Goal: Task Accomplishment & Management: Complete application form

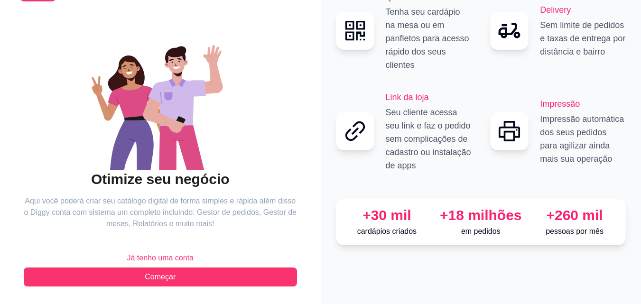
scroll to position [57, 0]
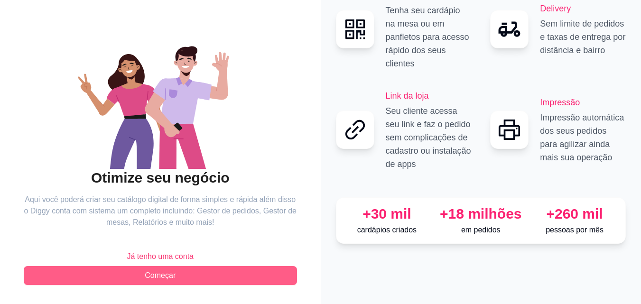
click at [163, 276] on span "Começar" at bounding box center [160, 275] width 31 height 11
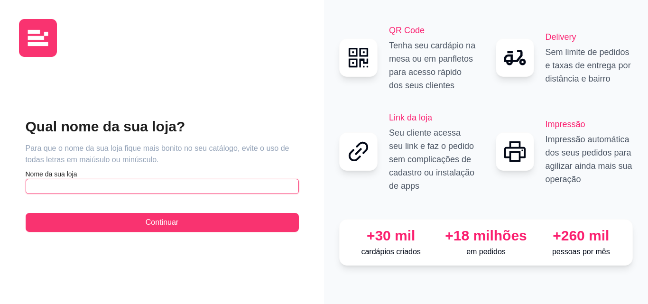
click at [68, 188] on input "text" at bounding box center [162, 186] width 273 height 15
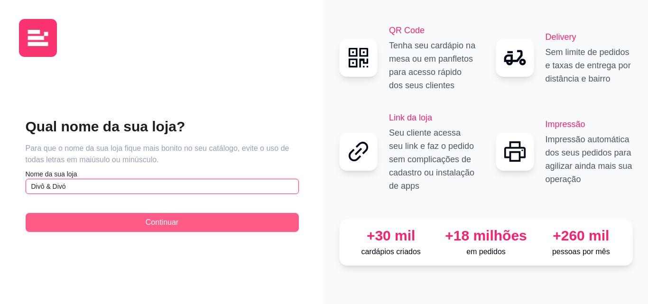
type input "Divô & Divó"
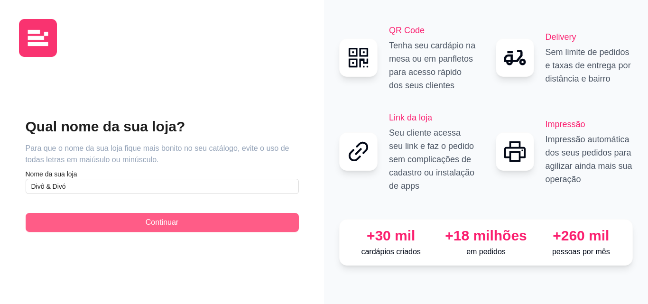
click at [152, 219] on span "Continuar" at bounding box center [162, 222] width 33 height 11
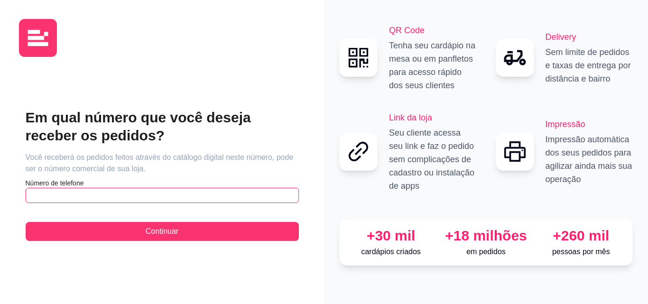
click at [100, 193] on input "text" at bounding box center [162, 195] width 273 height 15
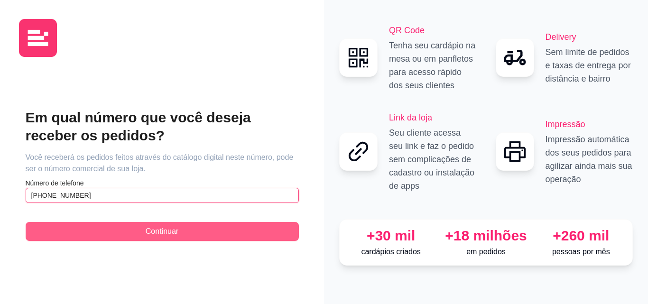
type input "[PHONE_NUMBER]"
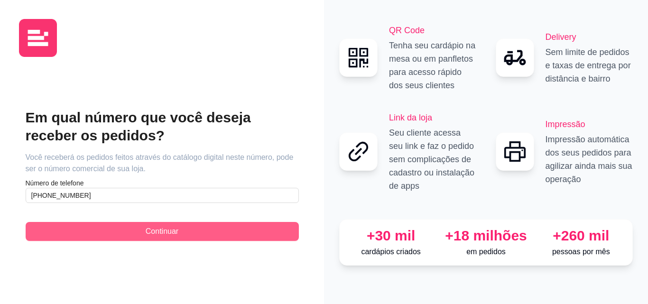
click at [152, 227] on span "Continuar" at bounding box center [162, 231] width 33 height 11
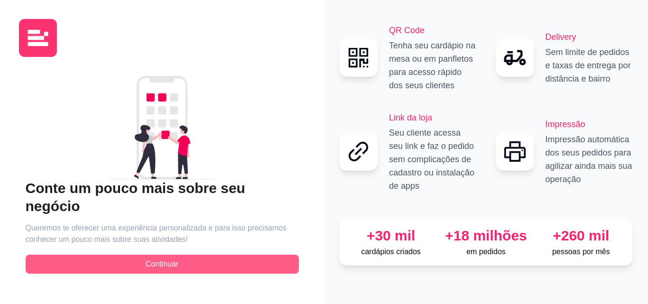
click at [205, 258] on button "Continuar" at bounding box center [162, 264] width 273 height 19
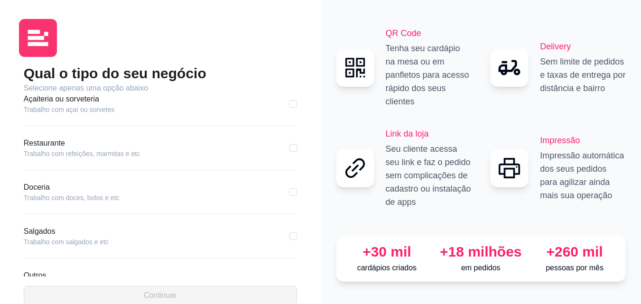
scroll to position [180, 0]
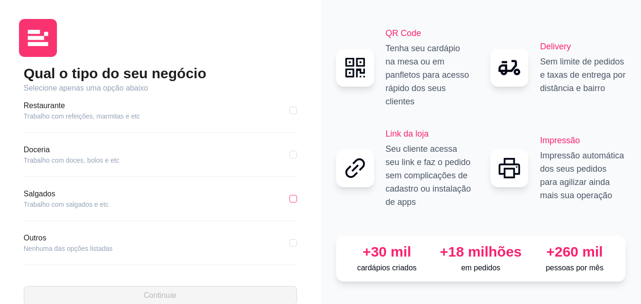
click at [290, 200] on input "checkbox" at bounding box center [294, 199] width 8 height 8
checkbox input "true"
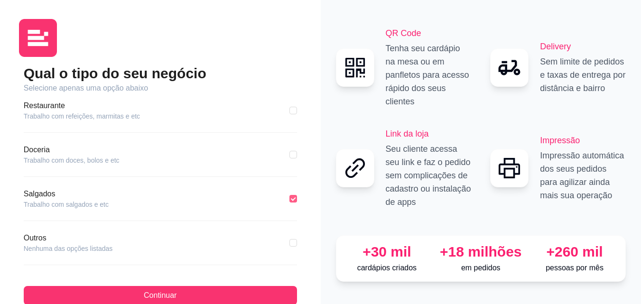
scroll to position [20, 0]
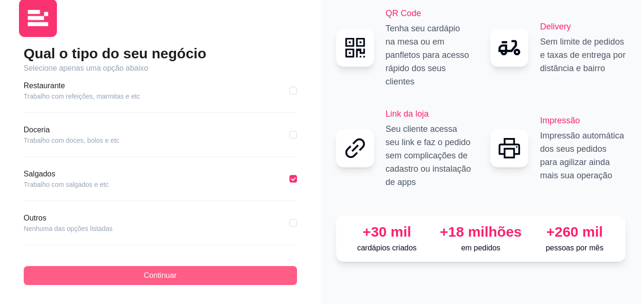
click at [160, 272] on span "Continuar" at bounding box center [160, 275] width 33 height 11
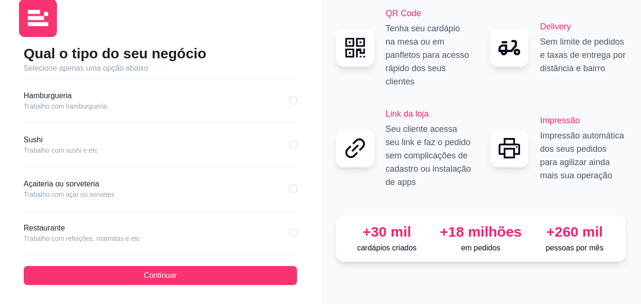
scroll to position [11, 0]
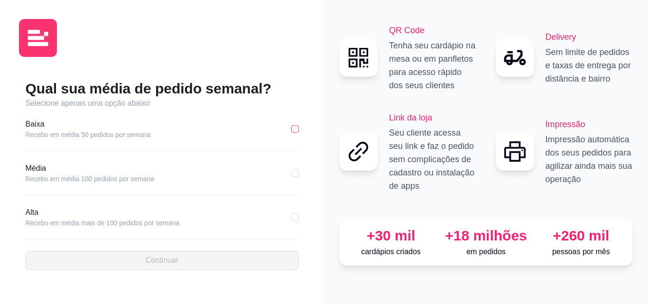
click at [293, 128] on input "checkbox" at bounding box center [295, 129] width 8 height 8
checkbox input "true"
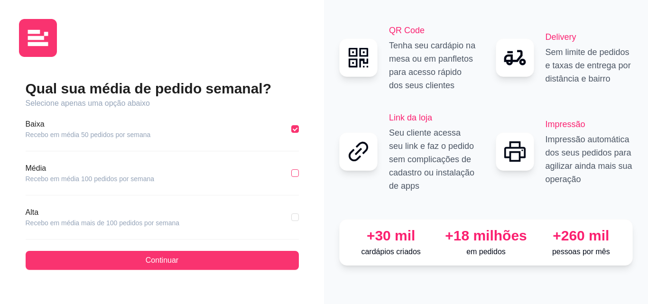
click at [291, 178] on label at bounding box center [295, 173] width 8 height 10
click at [291, 177] on input "checkbox" at bounding box center [295, 173] width 8 height 8
checkbox input "true"
click at [297, 126] on input "checkbox" at bounding box center [295, 129] width 8 height 8
checkbox input "true"
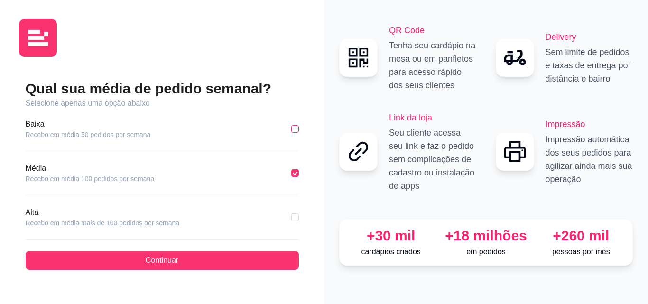
checkbox input "false"
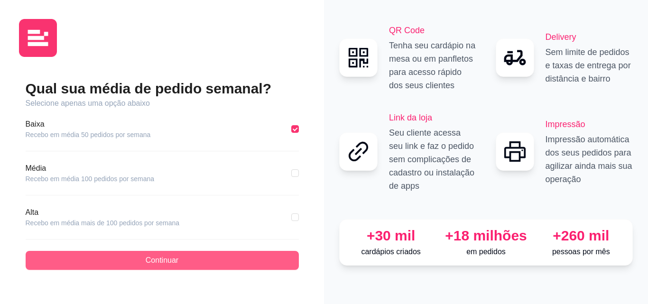
click at [142, 259] on button "Continuar" at bounding box center [162, 260] width 273 height 19
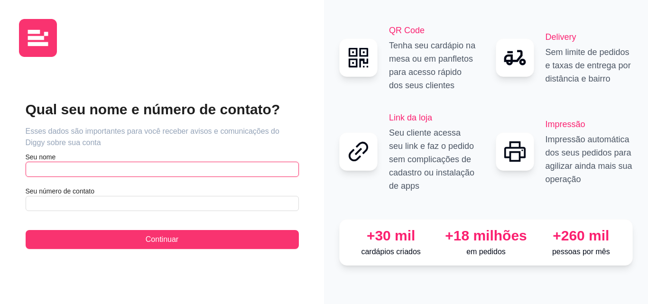
click at [62, 166] on input "text" at bounding box center [162, 169] width 273 height 15
type input "S"
type input "[PERSON_NAME]"
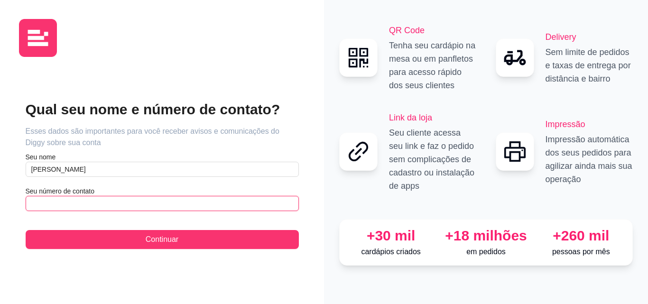
click at [53, 206] on input "text" at bounding box center [162, 203] width 273 height 15
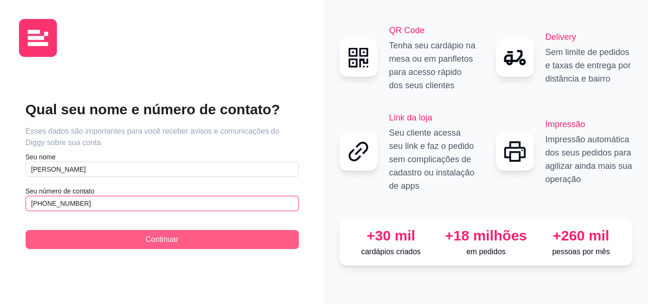
type input "[PHONE_NUMBER]"
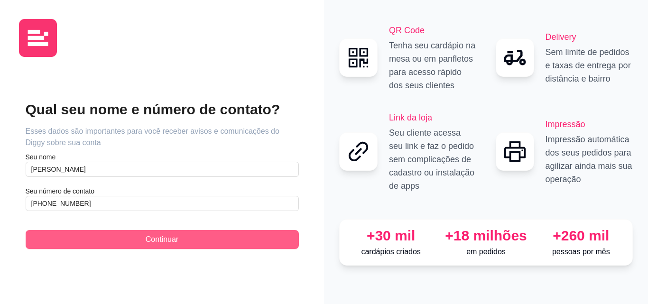
click at [195, 244] on button "Continuar" at bounding box center [162, 239] width 273 height 19
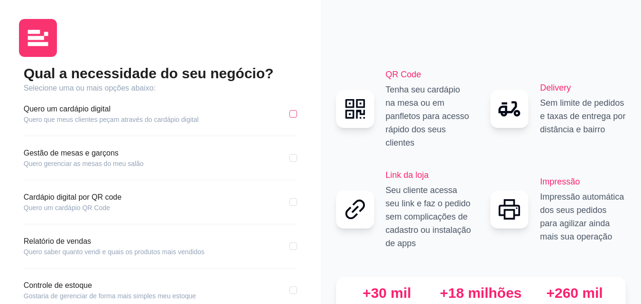
click at [290, 115] on input "checkbox" at bounding box center [294, 114] width 8 height 8
checkbox input "true"
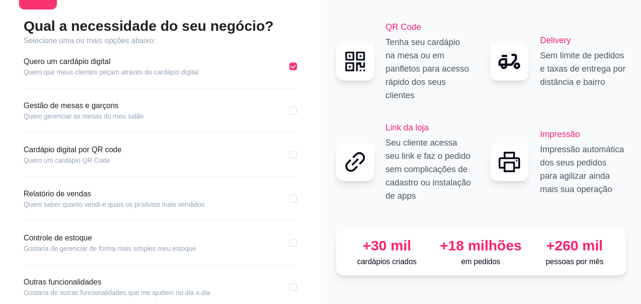
scroll to position [95, 0]
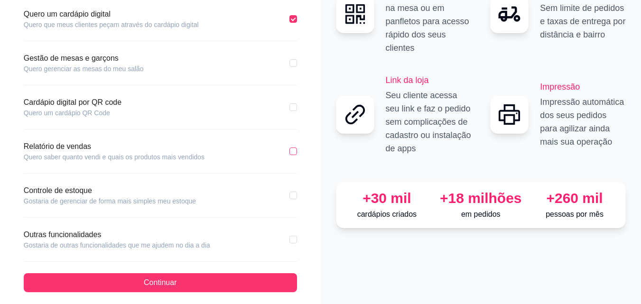
click at [293, 154] on input "checkbox" at bounding box center [294, 152] width 8 height 8
checkbox input "true"
click at [293, 197] on input "checkbox" at bounding box center [294, 196] width 8 height 8
checkbox input "true"
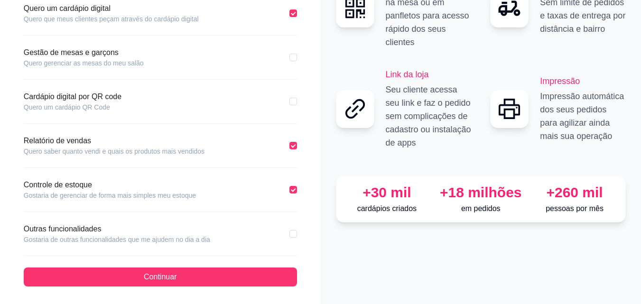
scroll to position [102, 0]
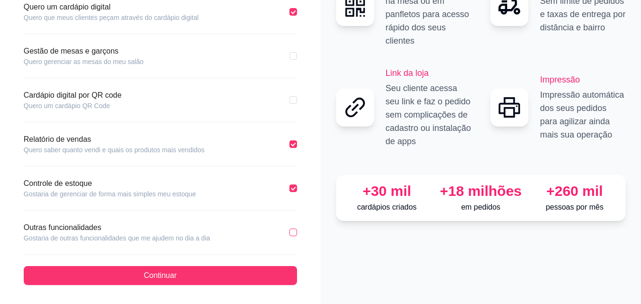
click at [295, 232] on input "checkbox" at bounding box center [294, 233] width 8 height 8
checkbox input "true"
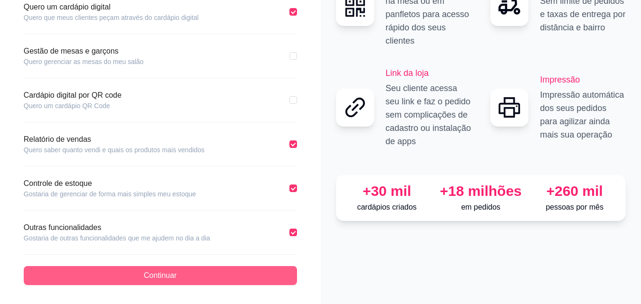
click at [159, 274] on span "Continuar" at bounding box center [160, 275] width 33 height 11
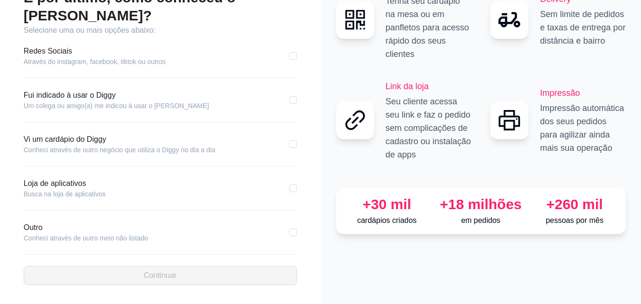
scroll to position [58, 0]
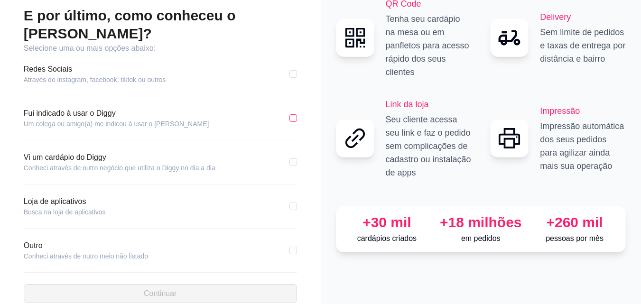
click at [294, 113] on label at bounding box center [294, 118] width 8 height 10
click at [294, 114] on input "checkbox" at bounding box center [294, 118] width 8 height 8
checkbox input "true"
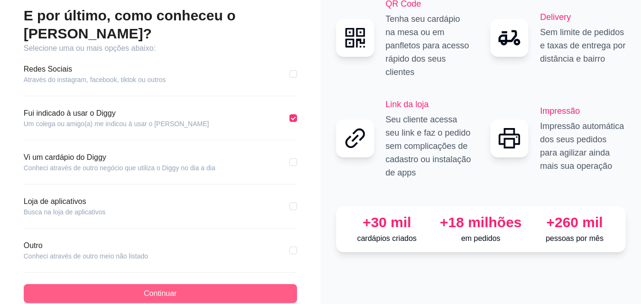
click at [160, 288] on span "Continuar" at bounding box center [160, 293] width 33 height 11
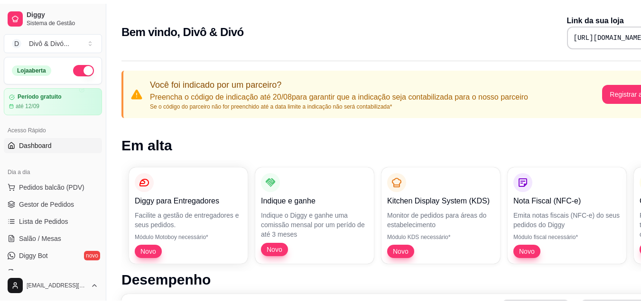
scroll to position [47, 0]
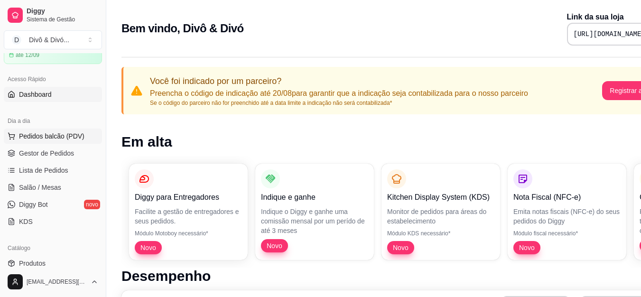
click at [70, 135] on span "Pedidos balcão (PDV)" at bounding box center [52, 135] width 66 height 9
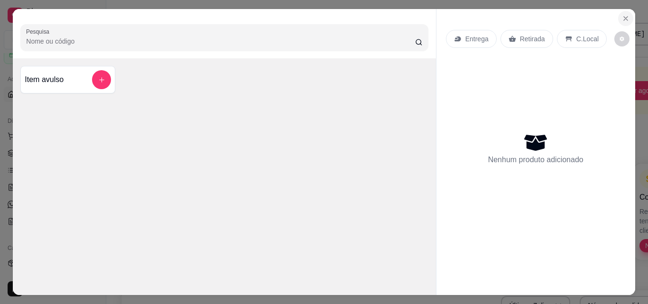
click at [622, 16] on icon "Close" at bounding box center [626, 19] width 8 height 8
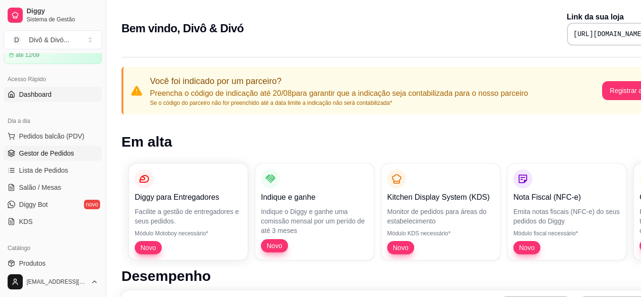
click at [50, 159] on link "Gestor de Pedidos" at bounding box center [53, 153] width 98 height 15
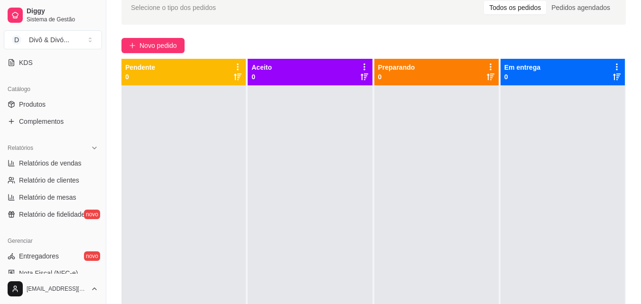
scroll to position [190, 0]
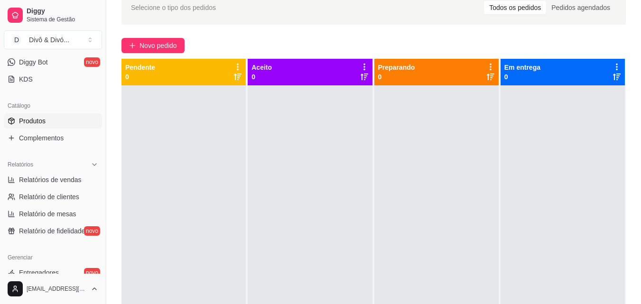
click at [37, 120] on span "Produtos" at bounding box center [32, 120] width 27 height 9
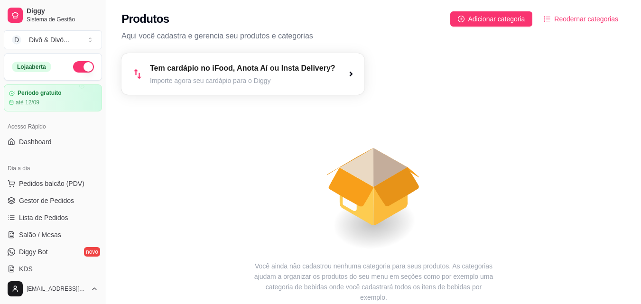
click at [341, 72] on div "Tem cardápio no iFood, Anota Aí ou Insta Delivery? Importe agora seu cardápio p…" at bounding box center [243, 74] width 243 height 42
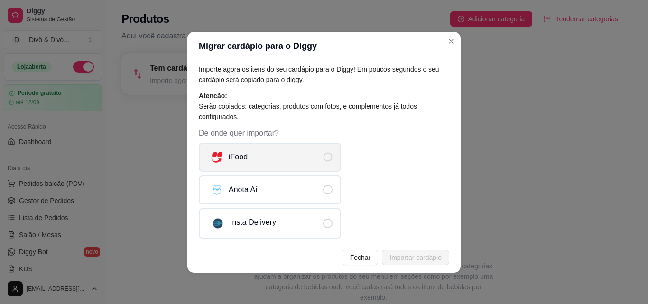
click at [329, 156] on span "De onde quer importar?" at bounding box center [328, 157] width 9 height 9
click at [333, 159] on input "iFood" at bounding box center [336, 162] width 6 height 6
radio input "true"
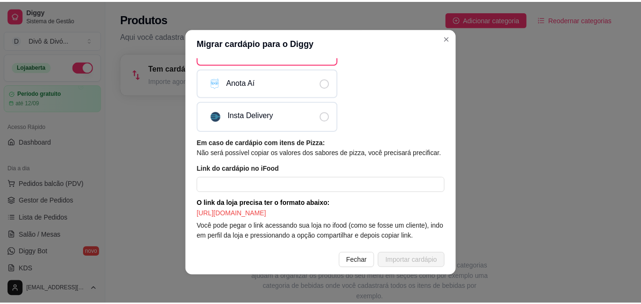
scroll to position [2, 0]
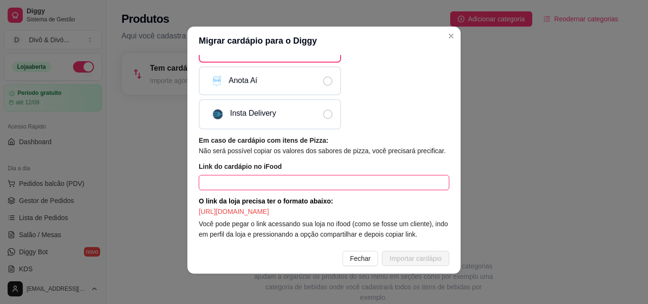
click at [284, 179] on input "text" at bounding box center [324, 182] width 251 height 15
paste input "[URL][DOMAIN_NAME]"
type input "[URL][DOMAIN_NAME]"
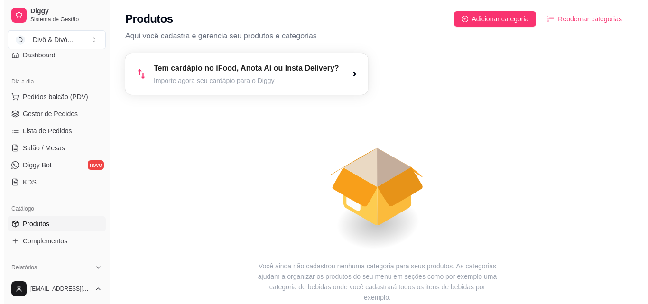
scroll to position [95, 0]
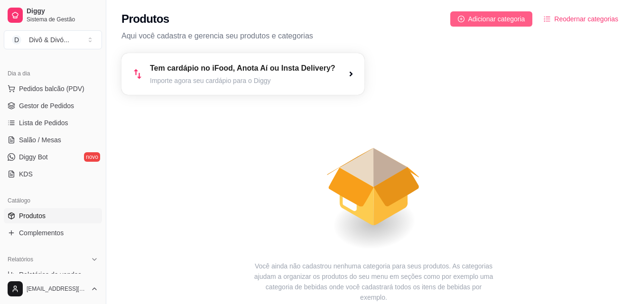
click at [503, 20] on span "Adicionar categoria" at bounding box center [497, 19] width 57 height 10
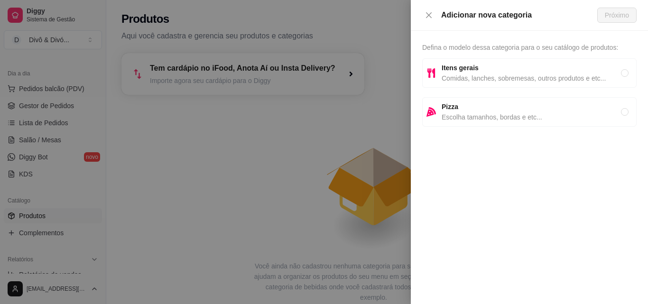
click at [504, 66] on span "Itens gerais" at bounding box center [531, 68] width 179 height 10
radio input "true"
click at [614, 22] on button "Próximo" at bounding box center [617, 15] width 39 height 15
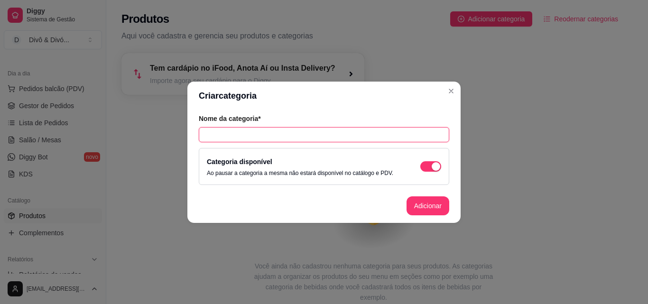
click at [269, 135] on input "text" at bounding box center [324, 134] width 251 height 15
type input "K"
type input "Salgado"
click at [434, 211] on button "Adicionar" at bounding box center [428, 206] width 42 height 19
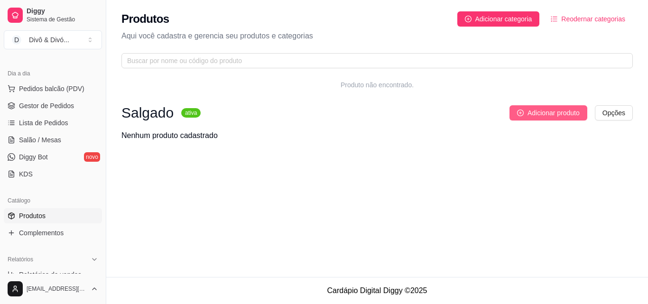
click at [544, 106] on button "Adicionar produto" at bounding box center [549, 112] width 78 height 15
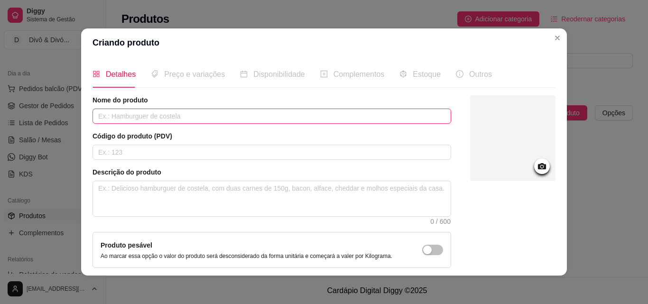
click at [175, 110] on input "text" at bounding box center [272, 116] width 359 height 15
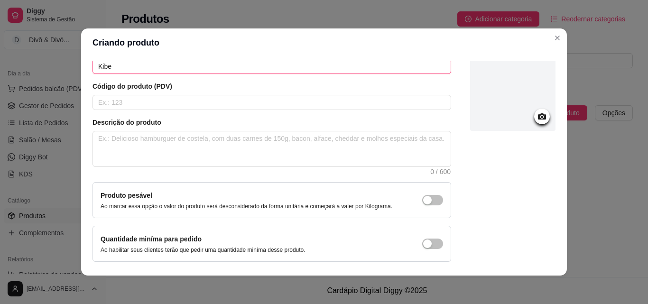
scroll to position [0, 0]
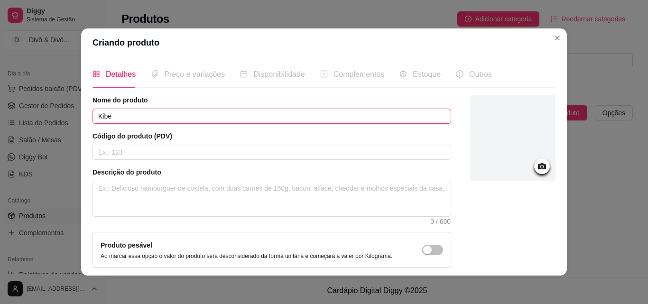
type input "Kibe"
click at [175, 75] on span "Preço e variações" at bounding box center [194, 74] width 61 height 8
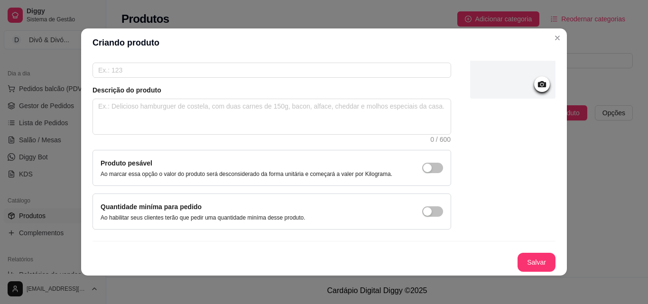
scroll to position [2, 0]
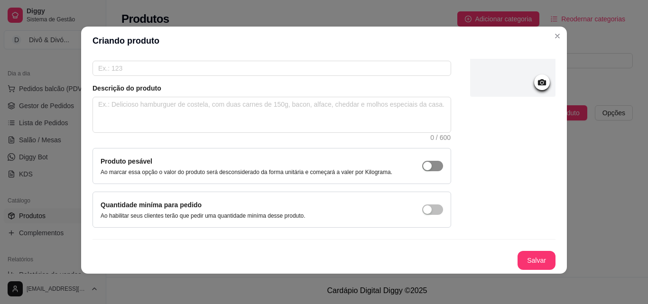
click at [423, 164] on span "button" at bounding box center [432, 166] width 21 height 10
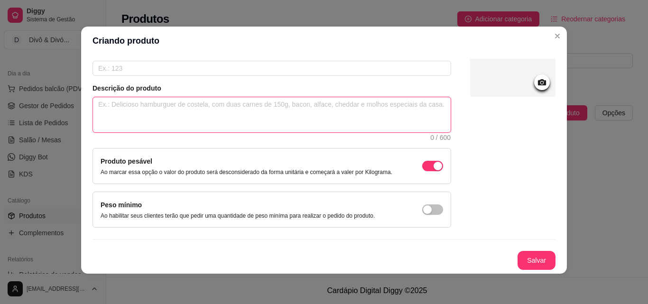
click at [362, 112] on textarea at bounding box center [272, 114] width 358 height 35
type textarea "a"
type textarea "ad"
type textarea "ads"
type textarea "adsa"
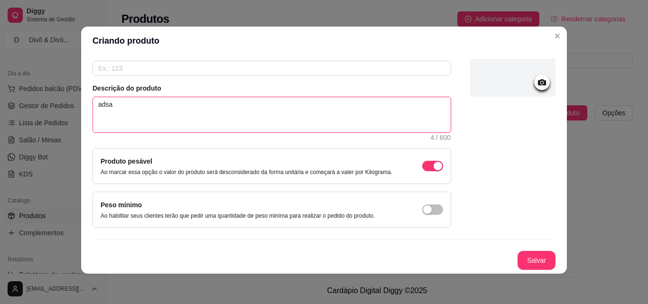
type textarea "adsaa"
type textarea "adsaasd"
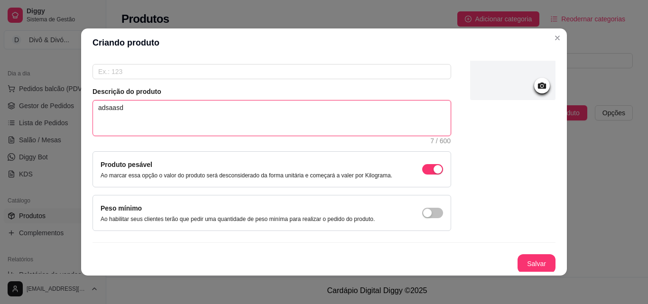
scroll to position [82, 0]
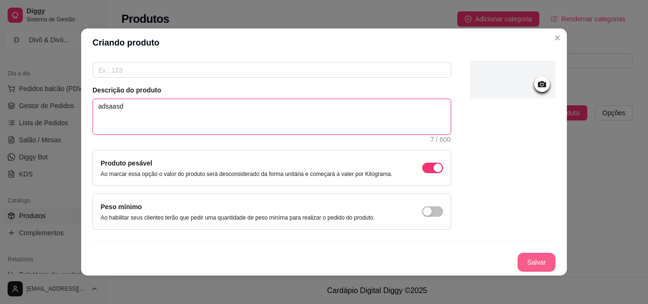
type textarea "adsaasd"
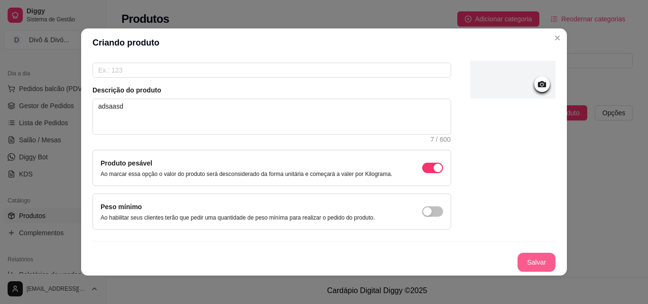
click at [522, 266] on button "Salvar" at bounding box center [537, 262] width 38 height 19
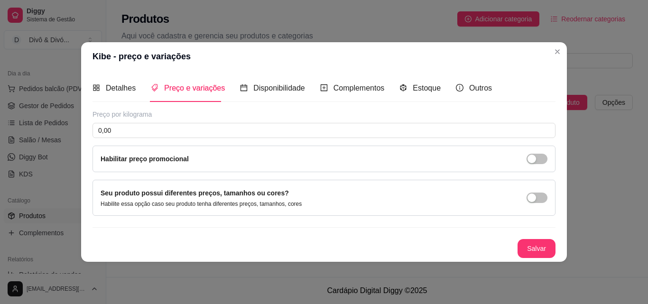
scroll to position [0, 0]
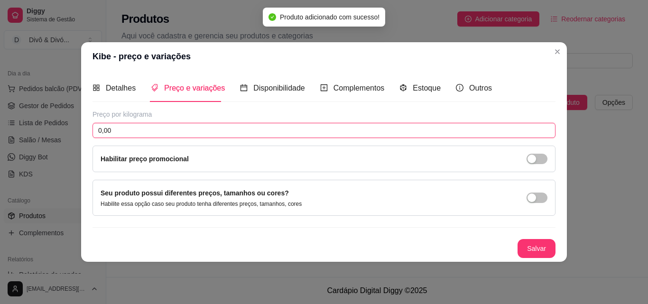
click at [181, 130] on input "0,00" at bounding box center [324, 130] width 463 height 15
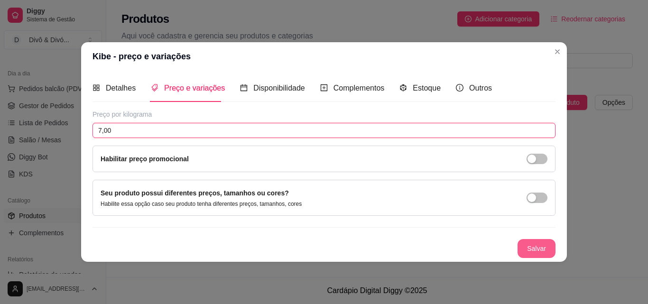
type input "7,00"
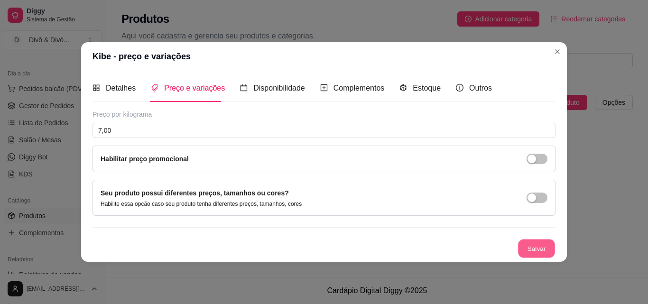
click at [547, 250] on button "Salvar" at bounding box center [536, 248] width 37 height 19
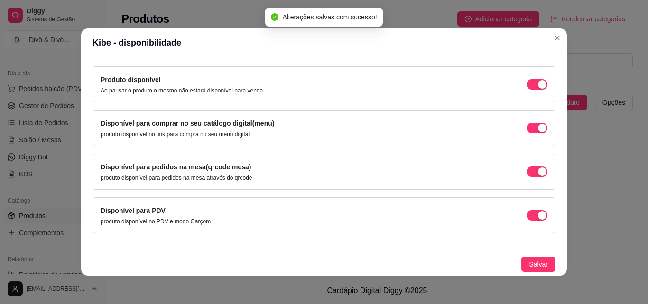
scroll to position [2, 0]
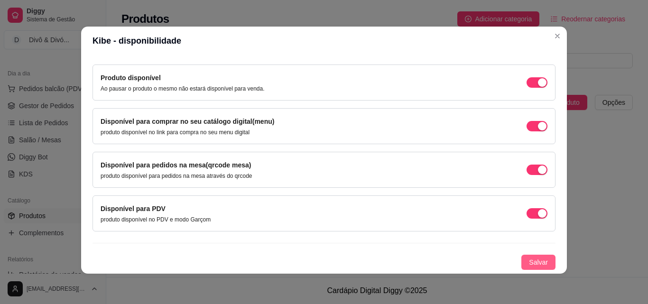
click at [530, 265] on span "Salvar" at bounding box center [538, 262] width 19 height 10
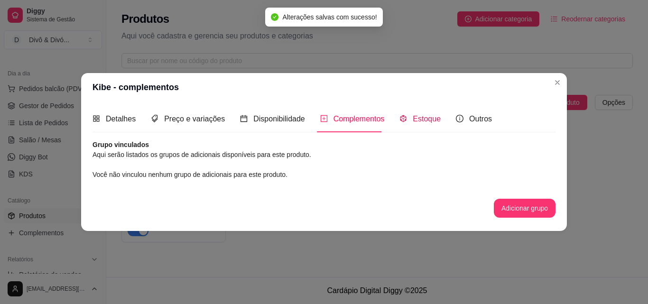
click at [415, 117] on span "Estoque" at bounding box center [427, 119] width 28 height 8
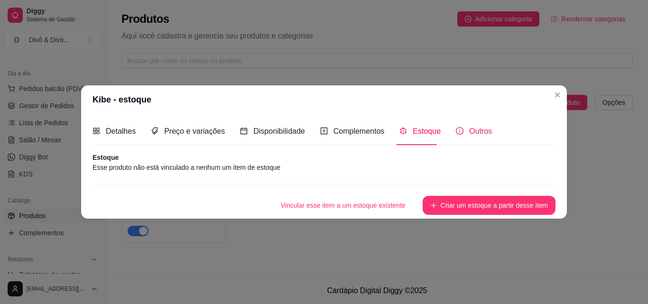
click at [471, 133] on span "Outros" at bounding box center [480, 131] width 23 height 8
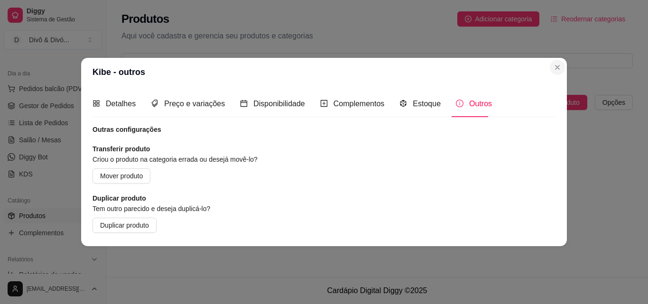
click at [559, 70] on div "Produtos Adicionar categoria Reodernar categorias Aqui você cadastra e gerencia…" at bounding box center [377, 37] width 542 height 74
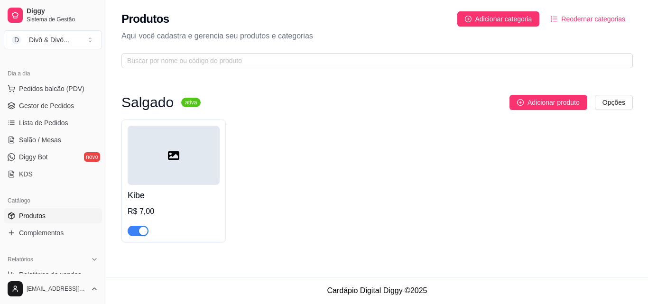
click at [216, 163] on div at bounding box center [174, 155] width 92 height 59
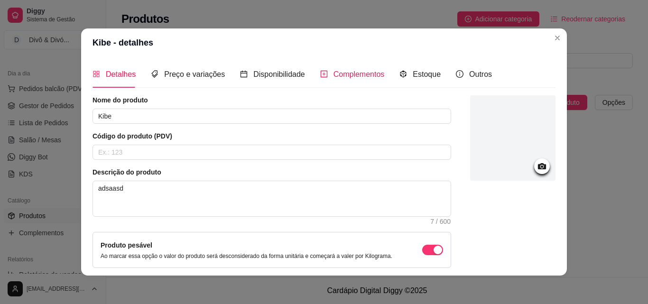
click at [357, 75] on span "Complementos" at bounding box center [359, 74] width 51 height 8
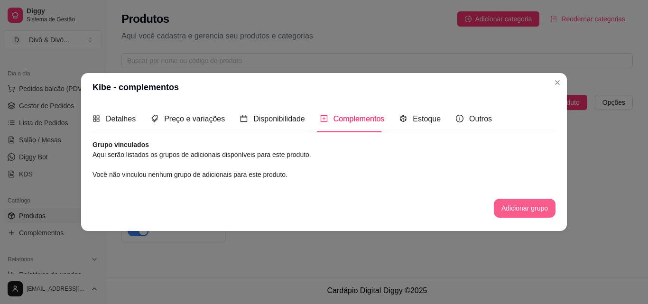
click at [530, 208] on button "Adicionar grupo" at bounding box center [525, 208] width 62 height 19
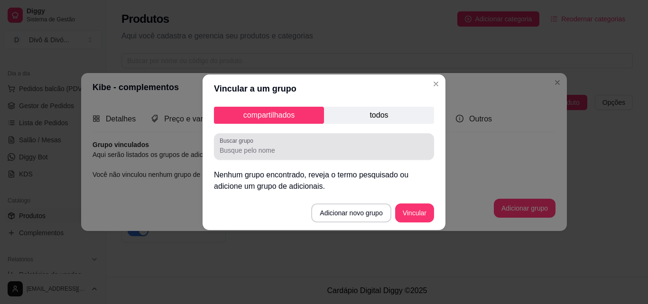
click at [320, 155] on input "Buscar grupo" at bounding box center [324, 150] width 209 height 9
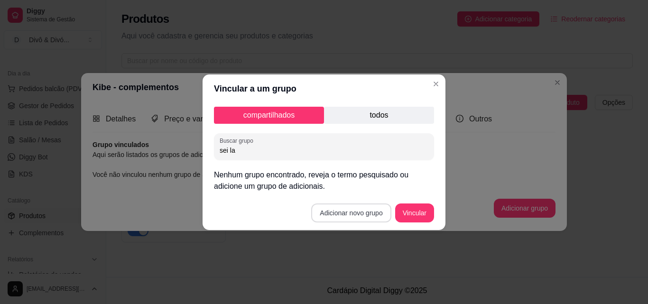
type input "sei la"
click at [383, 215] on button "Adicionar novo grupo" at bounding box center [351, 213] width 80 height 19
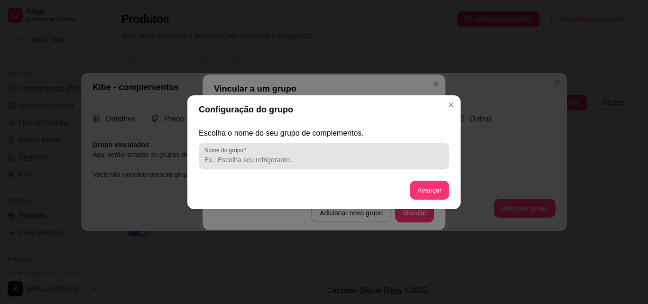
click at [327, 165] on div at bounding box center [324, 156] width 239 height 19
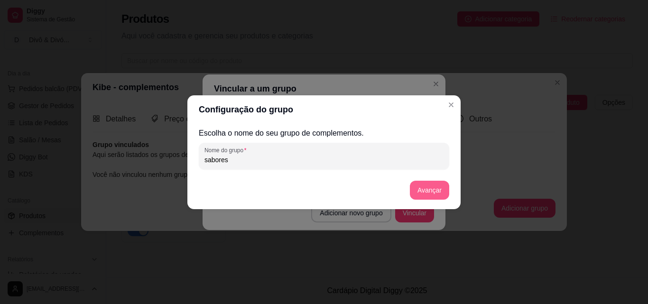
type input "sabores"
click at [436, 192] on button "Avançar" at bounding box center [430, 190] width 38 height 19
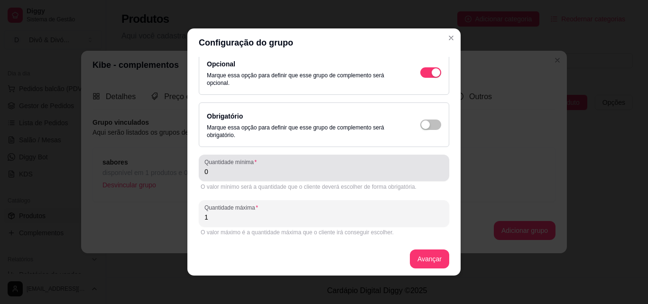
scroll to position [13, 0]
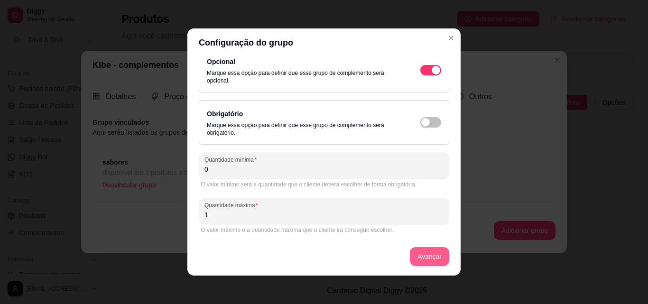
click at [418, 261] on button "Avançar" at bounding box center [429, 256] width 39 height 19
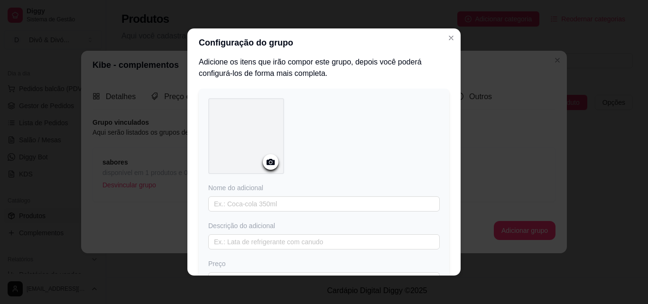
scroll to position [0, 0]
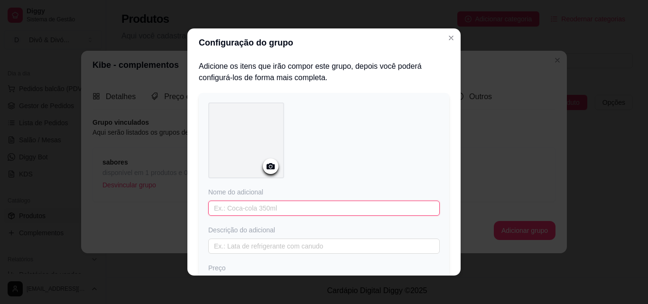
click at [257, 209] on input "text" at bounding box center [324, 208] width 232 height 15
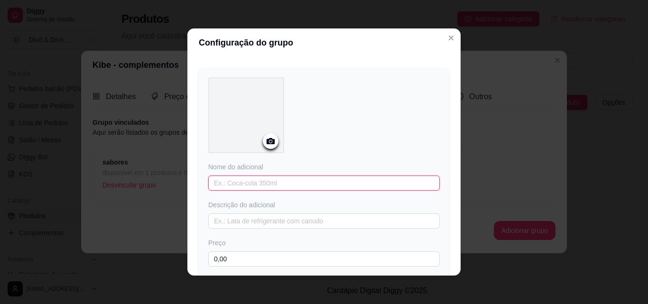
scroll to position [94, 0]
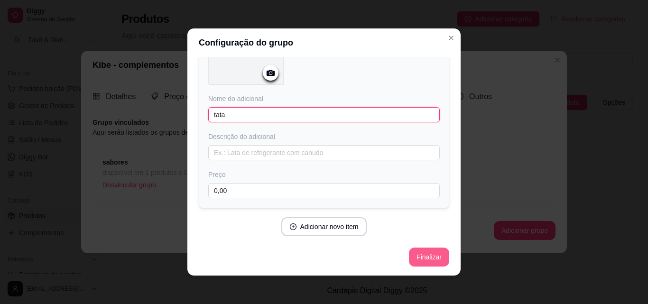
type input "tata"
click at [415, 255] on button "Finalizar" at bounding box center [429, 257] width 40 height 19
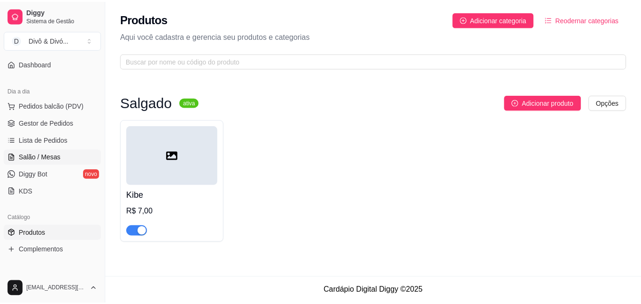
scroll to position [95, 0]
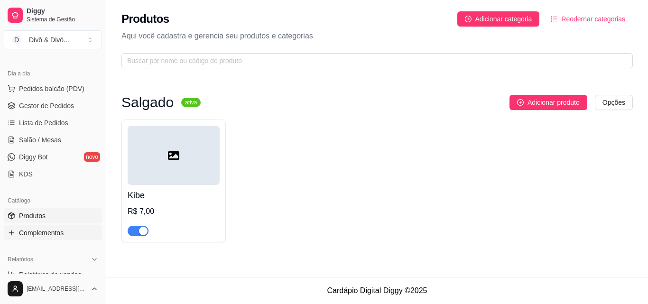
click at [62, 233] on span "Complementos" at bounding box center [41, 232] width 45 height 9
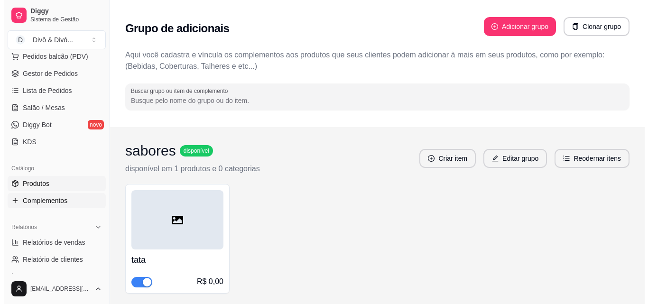
scroll to position [142, 0]
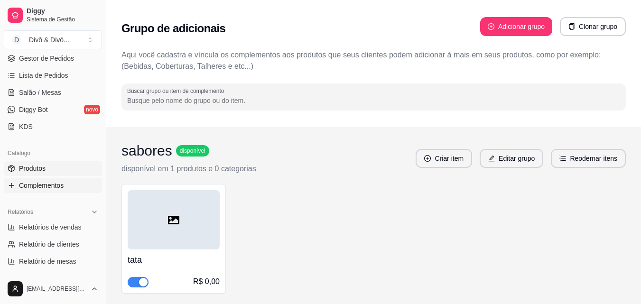
click at [51, 170] on link "Produtos" at bounding box center [53, 168] width 98 height 15
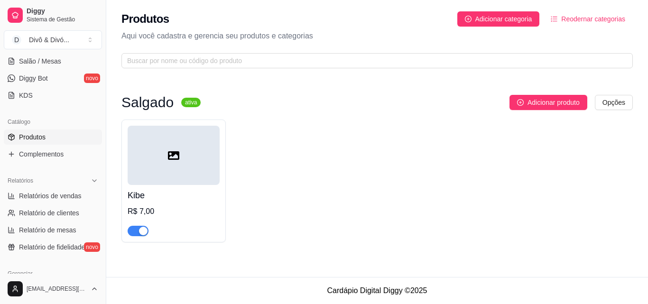
scroll to position [190, 0]
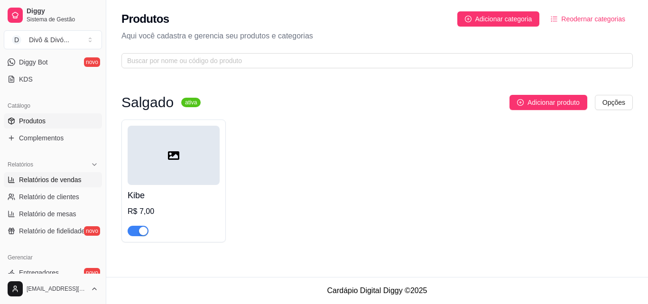
click at [63, 184] on span "Relatórios de vendas" at bounding box center [50, 179] width 63 height 9
select select "ALL"
select select "0"
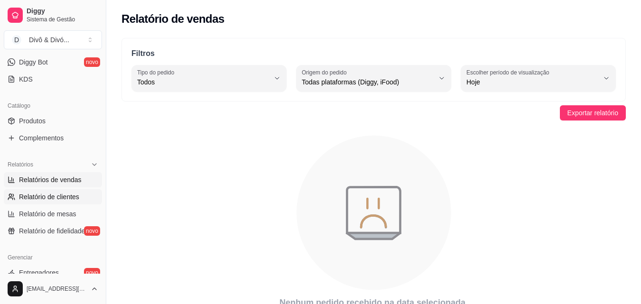
click at [58, 189] on link "Relatório de clientes" at bounding box center [53, 196] width 98 height 15
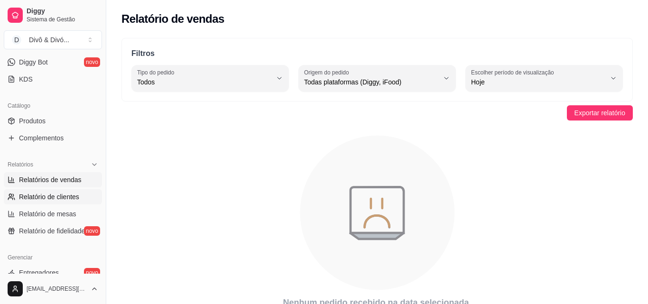
select select "30"
select select "HIGHEST_TOTAL_SPENT_WITH_ORDERS"
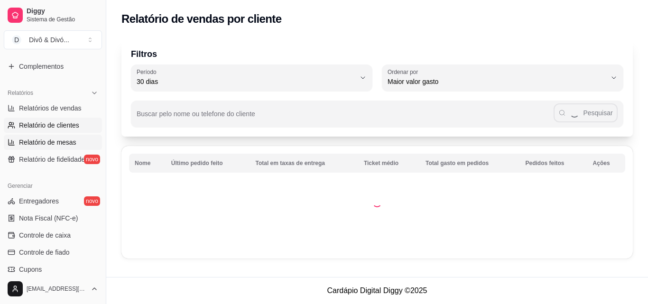
scroll to position [285, 0]
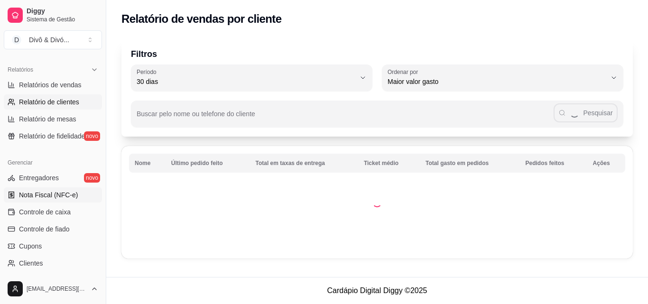
click at [63, 197] on span "Nota Fiscal (NFC-e)" at bounding box center [48, 194] width 59 height 9
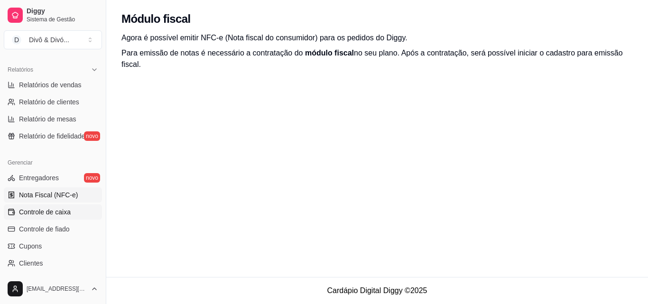
click at [62, 210] on span "Controle de caixa" at bounding box center [45, 211] width 52 height 9
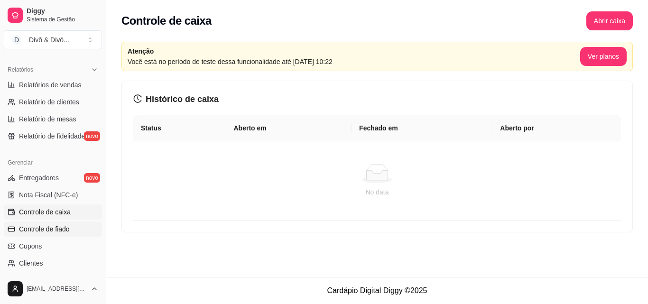
click at [61, 225] on span "Controle de fiado" at bounding box center [44, 229] width 51 height 9
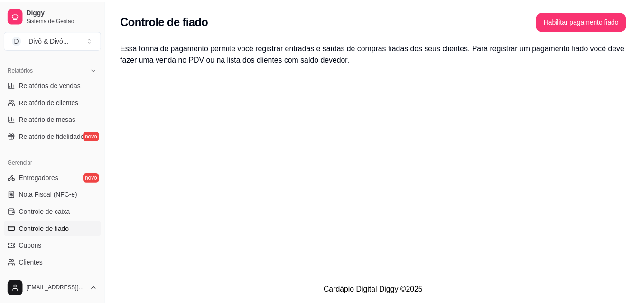
scroll to position [332, 0]
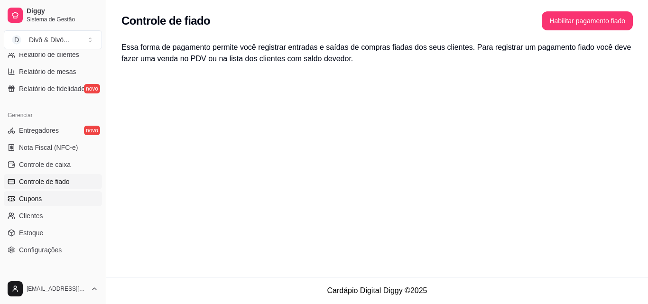
click at [57, 196] on link "Cupons" at bounding box center [53, 198] width 98 height 15
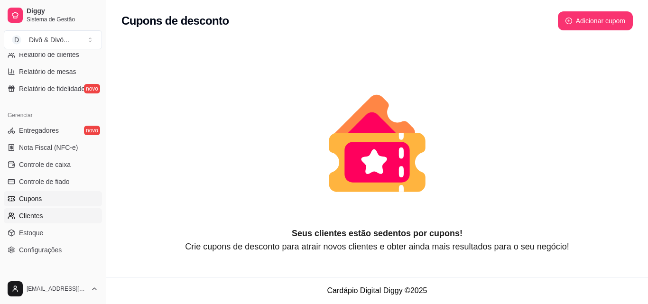
click at [56, 216] on link "Clientes" at bounding box center [53, 215] width 98 height 15
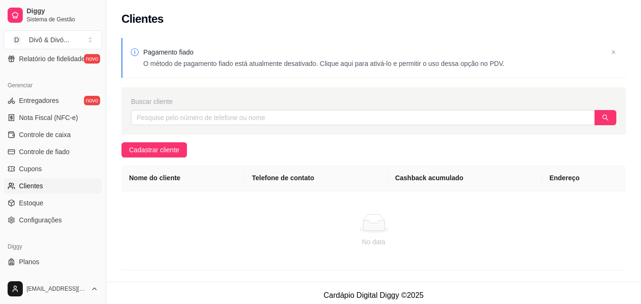
scroll to position [379, 0]
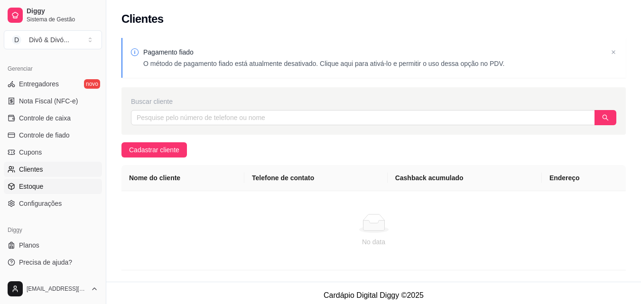
click at [33, 182] on span "Estoque" at bounding box center [31, 186] width 24 height 9
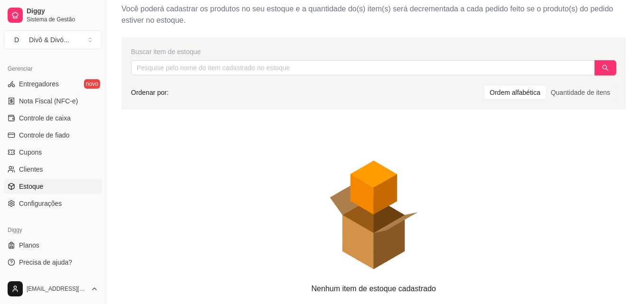
scroll to position [47, 0]
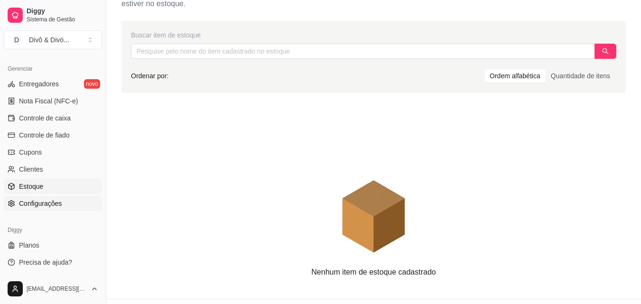
click at [50, 199] on span "Configurações" at bounding box center [40, 203] width 43 height 9
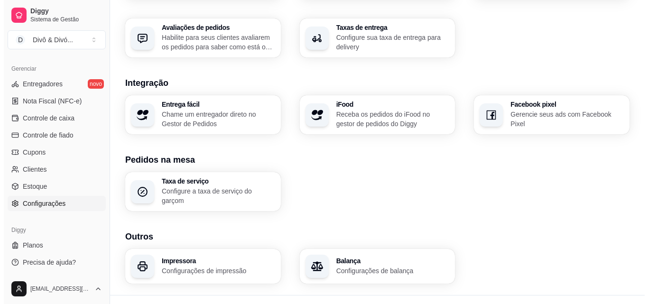
scroll to position [361, 0]
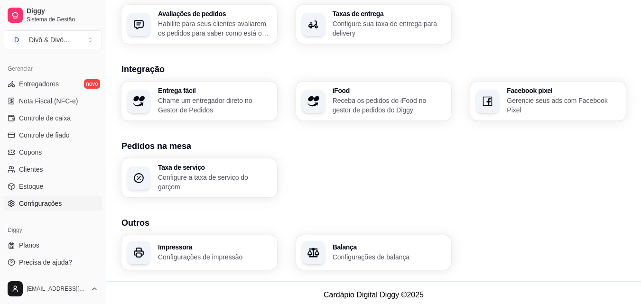
click at [227, 246] on div "Impressora Configurações de impressão" at bounding box center [214, 253] width 113 height 18
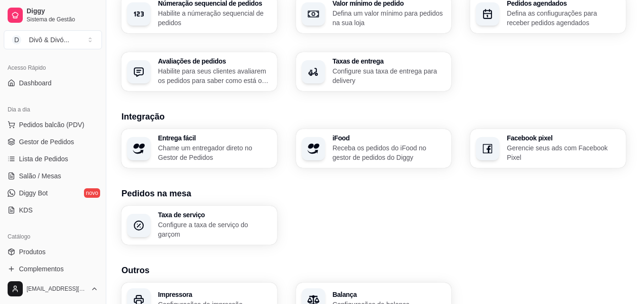
scroll to position [0, 0]
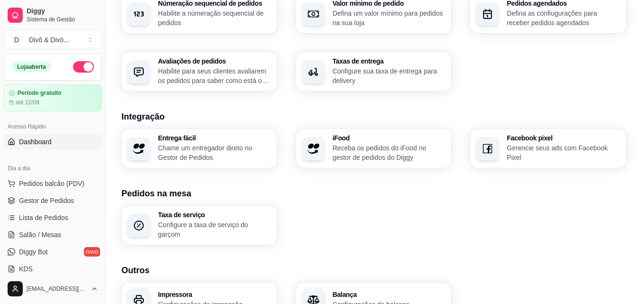
click at [46, 141] on span "Dashboard" at bounding box center [35, 141] width 33 height 9
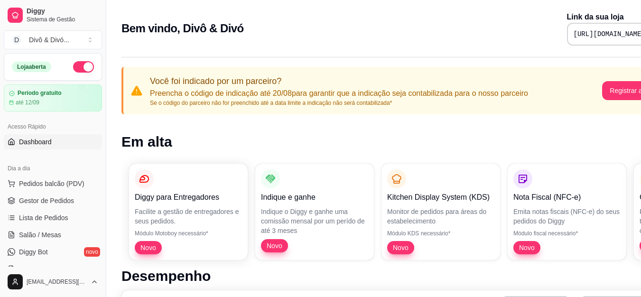
click at [574, 33] on pre "[URL][DOMAIN_NAME]" at bounding box center [610, 33] width 72 height 9
click at [592, 36] on pre "[URL][DOMAIN_NAME]" at bounding box center [610, 33] width 72 height 9
copy div "[URL][DOMAIN_NAME]"
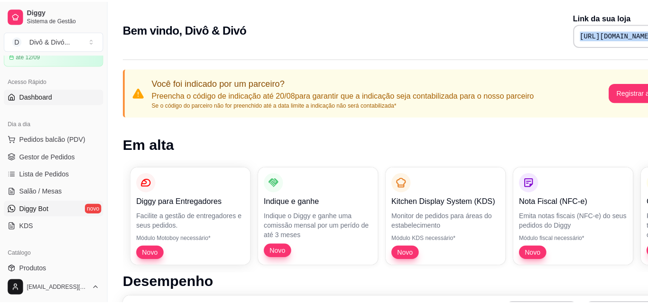
scroll to position [95, 0]
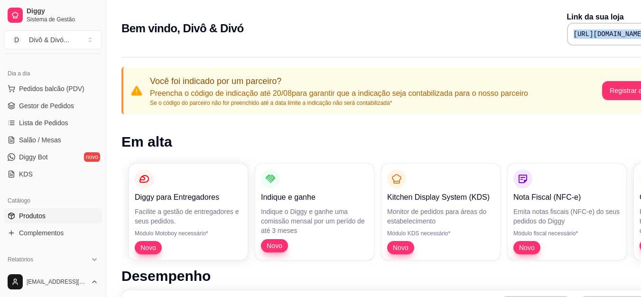
click at [40, 216] on span "Produtos" at bounding box center [32, 215] width 27 height 9
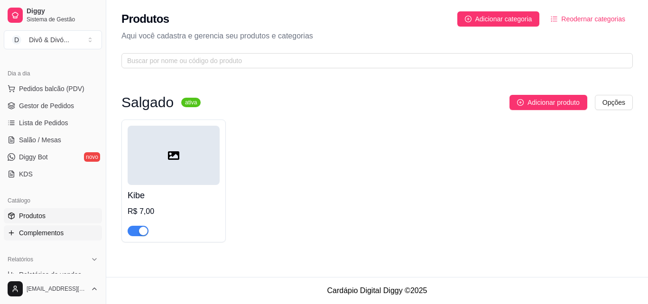
click at [46, 230] on span "Complementos" at bounding box center [41, 232] width 45 height 9
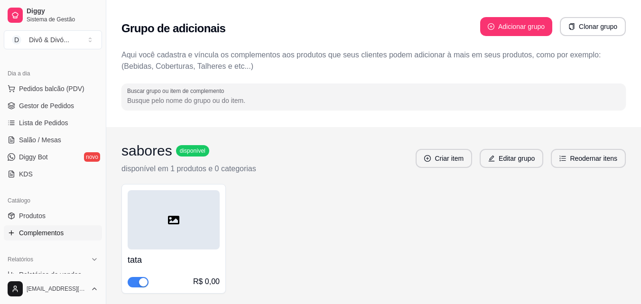
click at [189, 237] on div at bounding box center [174, 219] width 92 height 59
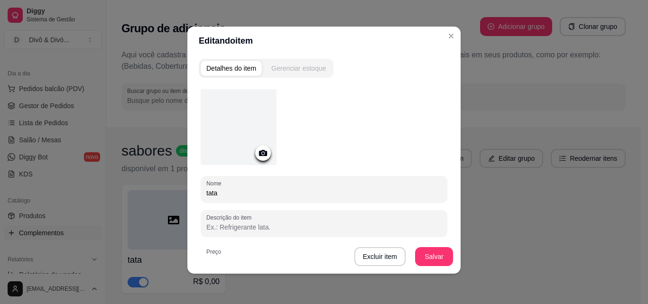
click at [308, 65] on div "Gerenciar estoque" at bounding box center [299, 68] width 55 height 9
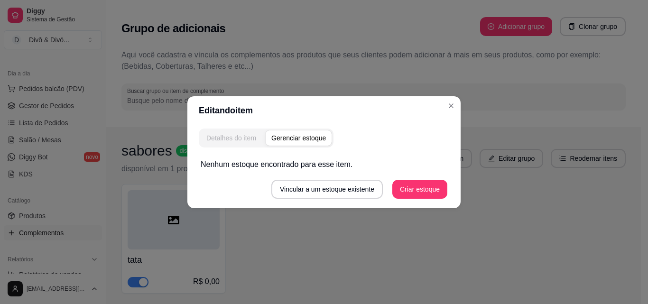
click at [244, 141] on div "Detalhes do item" at bounding box center [231, 137] width 50 height 9
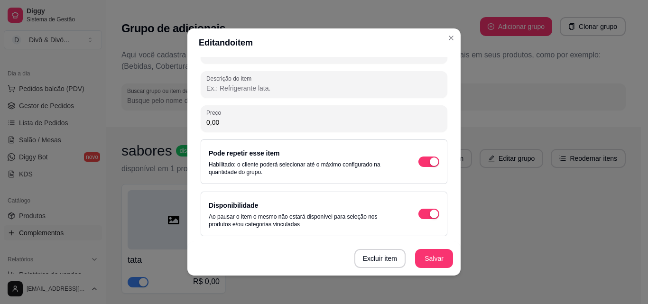
scroll to position [2, 0]
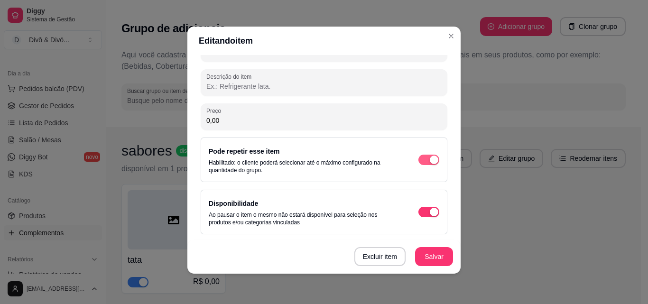
click at [419, 161] on span "button" at bounding box center [429, 160] width 21 height 10
click at [419, 161] on button "button" at bounding box center [429, 160] width 21 height 10
click at [428, 248] on button "Salvar" at bounding box center [434, 256] width 38 height 19
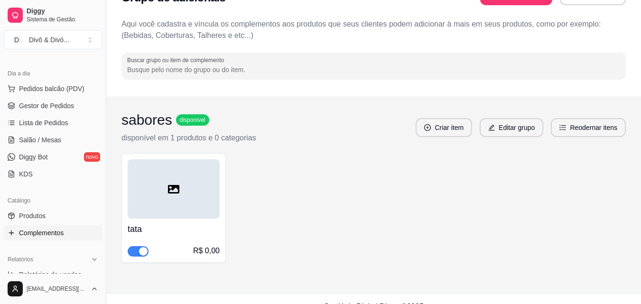
scroll to position [47, 0]
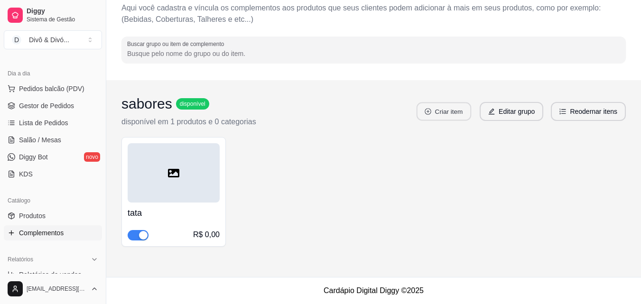
click at [447, 110] on button "Criar item" at bounding box center [444, 112] width 55 height 19
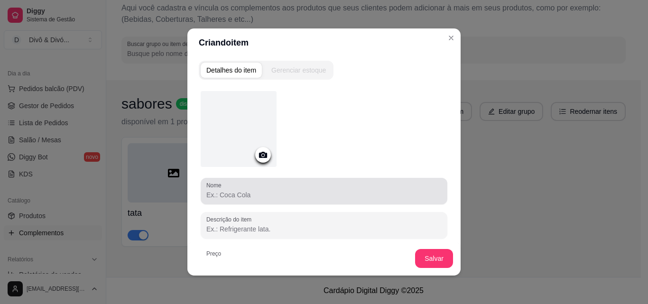
click at [249, 200] on div "Nome" at bounding box center [324, 191] width 247 height 27
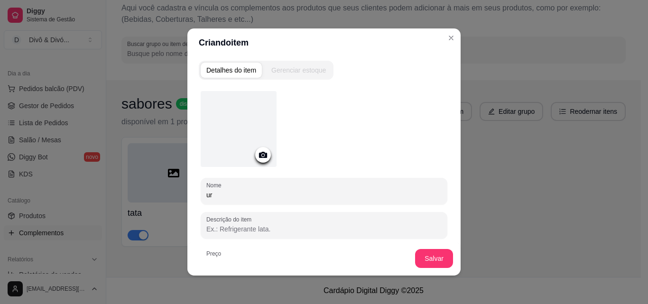
type input "u"
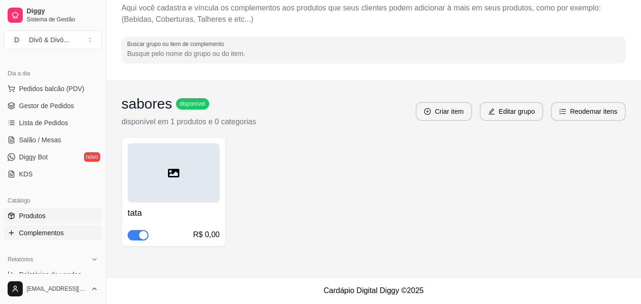
click at [36, 217] on span "Produtos" at bounding box center [32, 215] width 27 height 9
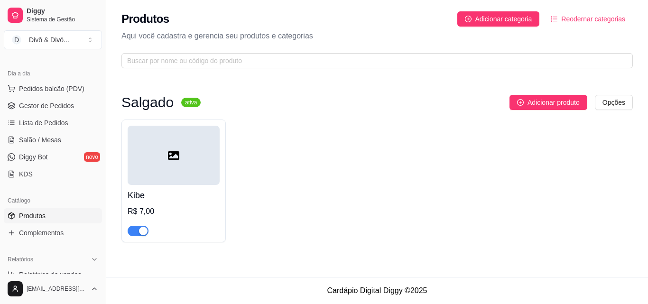
click at [174, 195] on h4 "Kibe" at bounding box center [174, 195] width 92 height 13
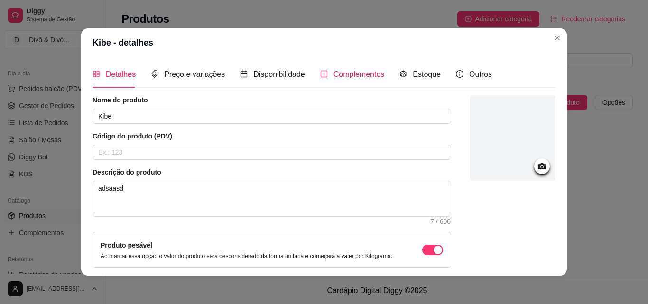
click at [371, 73] on span "Complementos" at bounding box center [359, 74] width 51 height 8
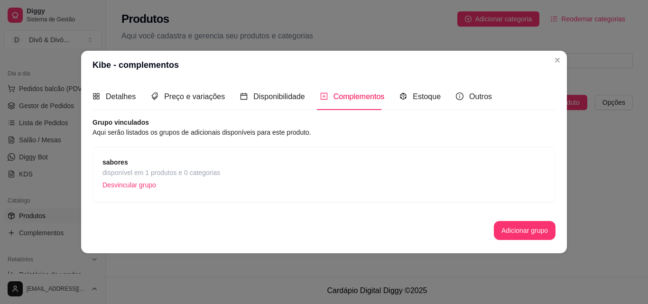
click at [180, 179] on p "Desvincular grupo" at bounding box center [162, 185] width 118 height 14
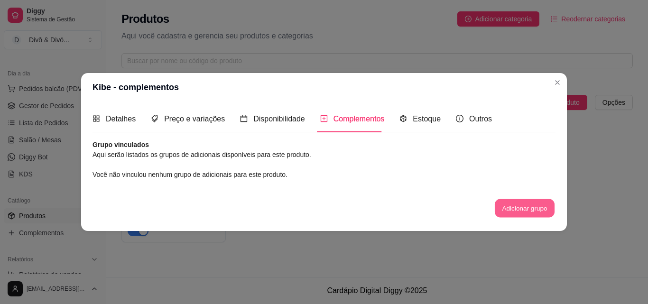
click at [534, 215] on button "Adicionar grupo" at bounding box center [525, 208] width 60 height 19
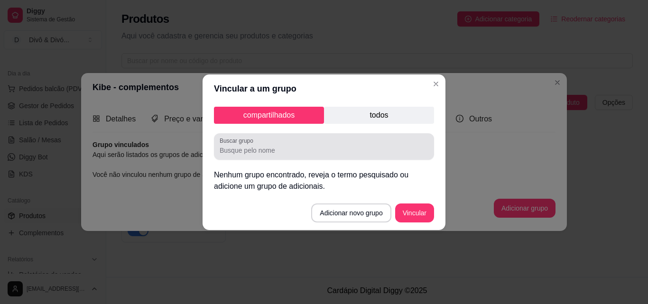
click at [265, 146] on input "Buscar grupo" at bounding box center [324, 150] width 209 height 9
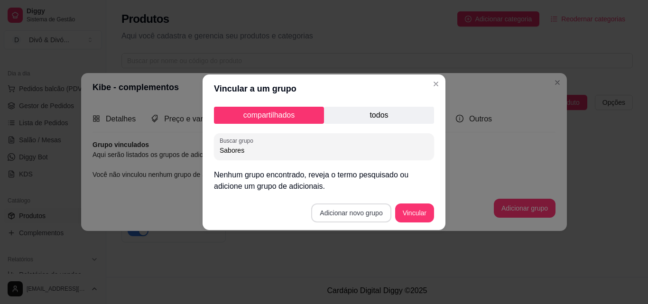
type input "Sabores"
click at [364, 216] on button "Adicionar novo grupo" at bounding box center [351, 213] width 77 height 19
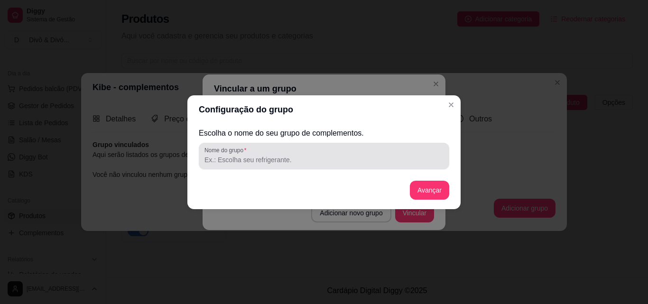
click at [290, 165] on div at bounding box center [324, 156] width 239 height 19
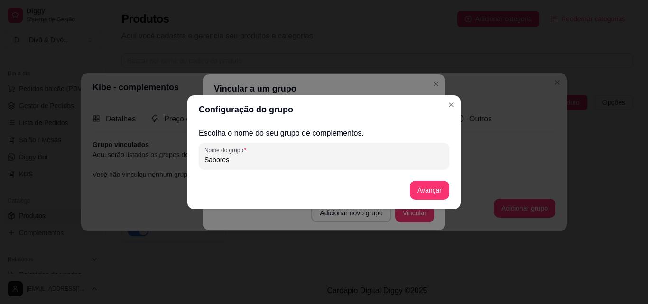
type input "Sabores"
click at [427, 187] on button "Avançar" at bounding box center [430, 190] width 38 height 19
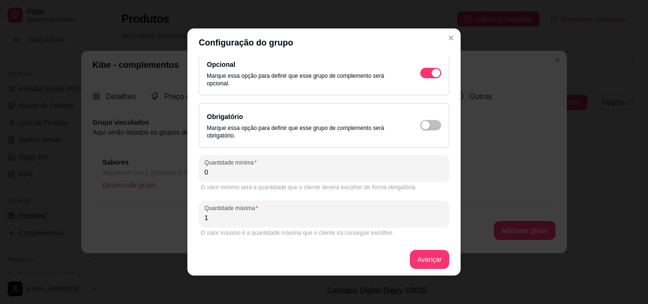
scroll to position [13, 0]
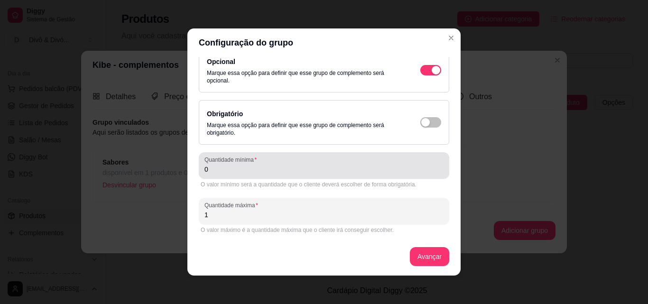
click at [272, 169] on input "0" at bounding box center [324, 169] width 239 height 9
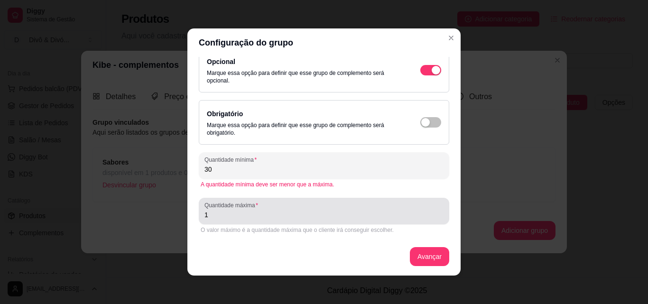
type input "30"
click at [240, 220] on div "1" at bounding box center [324, 211] width 239 height 19
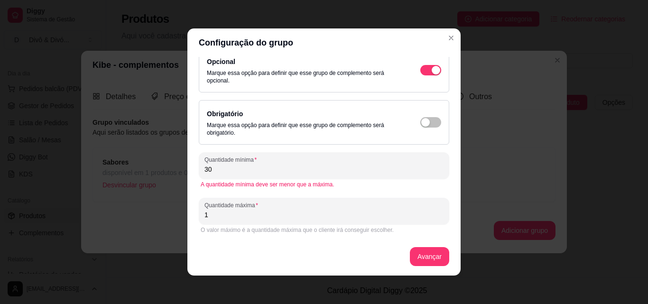
click at [240, 220] on div "1" at bounding box center [324, 211] width 239 height 19
type input "30"
click at [411, 259] on button "Avançar" at bounding box center [430, 257] width 38 height 19
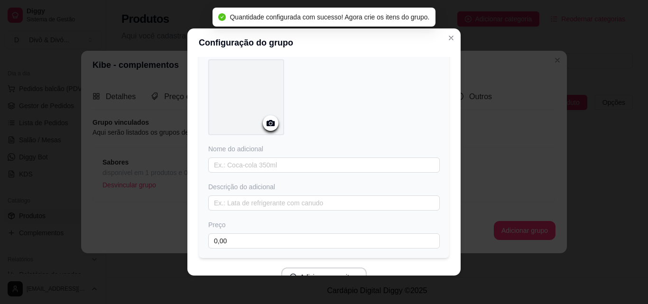
scroll to position [60, 0]
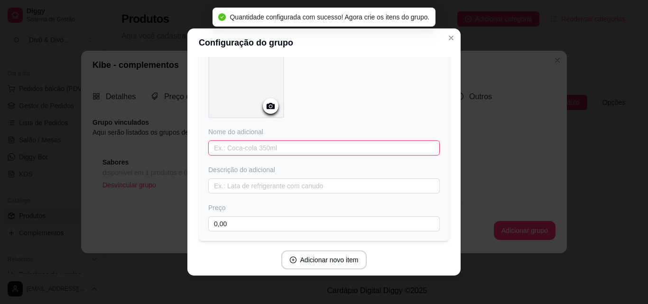
click at [272, 147] on input "text" at bounding box center [324, 148] width 232 height 15
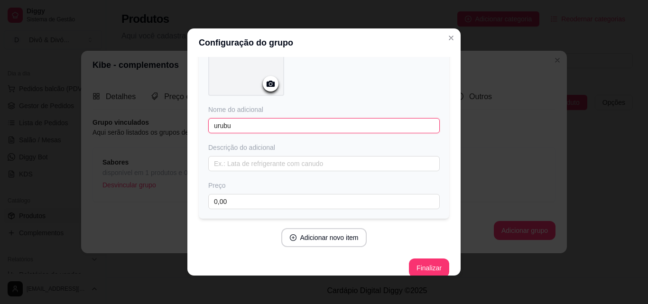
scroll to position [94, 0]
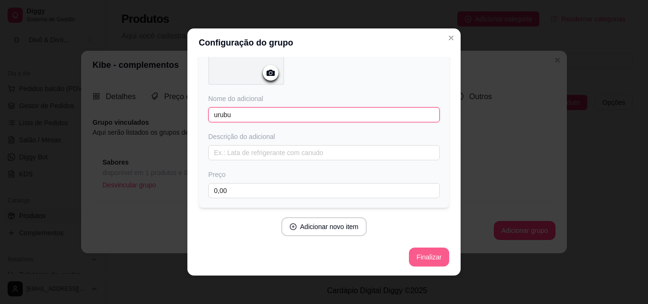
type input "urubu"
click at [412, 258] on button "Finalizar" at bounding box center [429, 257] width 40 height 19
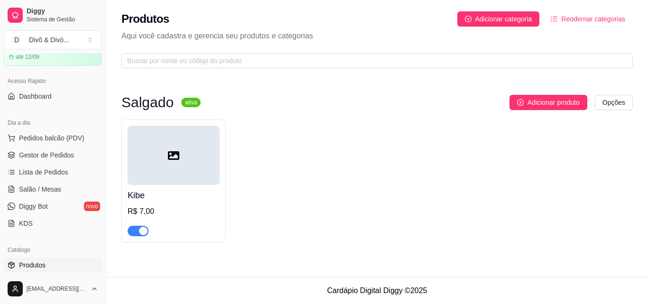
scroll to position [0, 0]
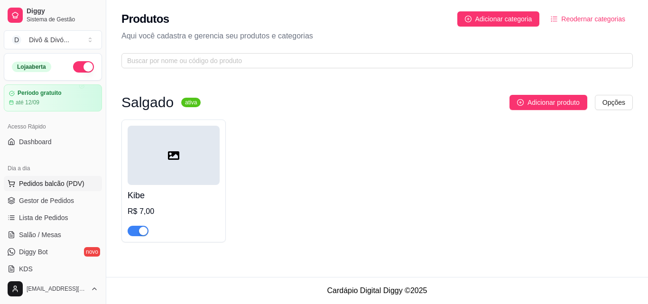
click at [60, 178] on button "Pedidos balcão (PDV)" at bounding box center [53, 183] width 98 height 15
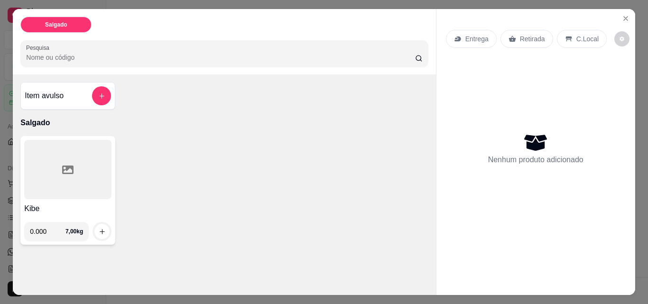
click at [60, 192] on div at bounding box center [67, 169] width 87 height 59
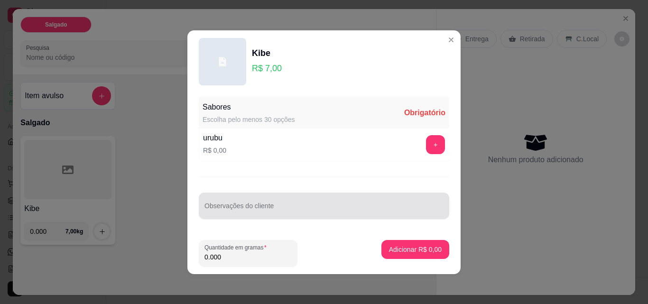
scroll to position [0, 0]
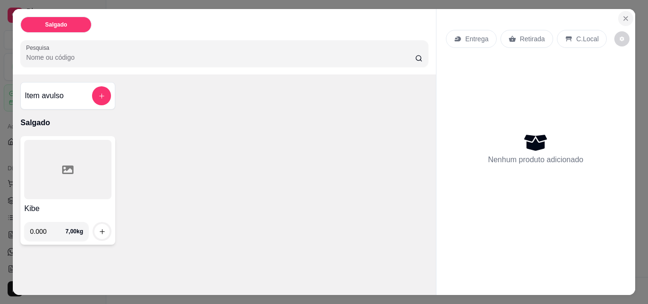
click at [627, 16] on button "Close" at bounding box center [626, 18] width 15 height 15
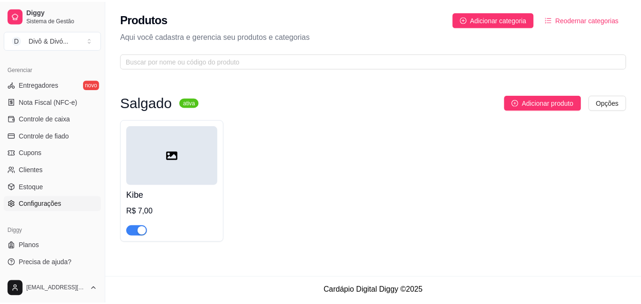
scroll to position [379, 0]
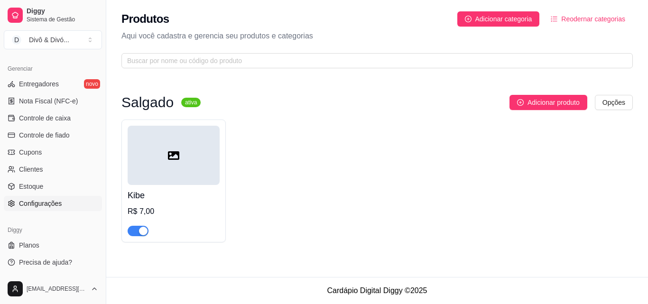
click at [57, 208] on span "Configurações" at bounding box center [40, 203] width 43 height 9
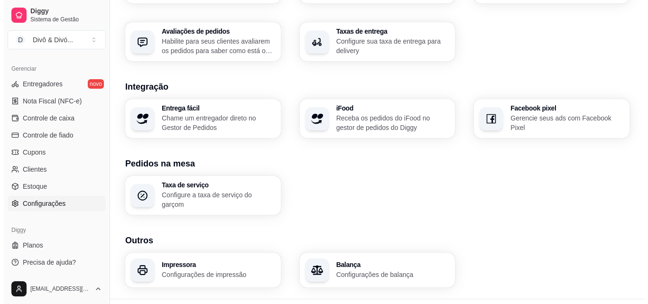
scroll to position [361, 0]
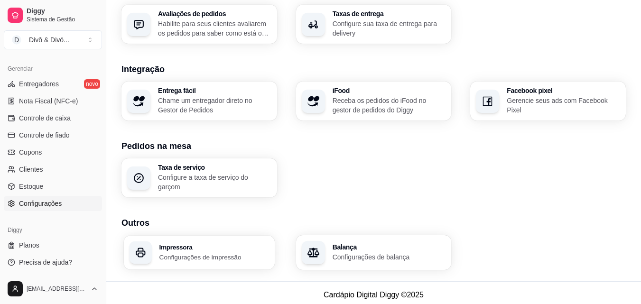
click at [217, 253] on p "Configurações de impressão" at bounding box center [214, 257] width 110 height 9
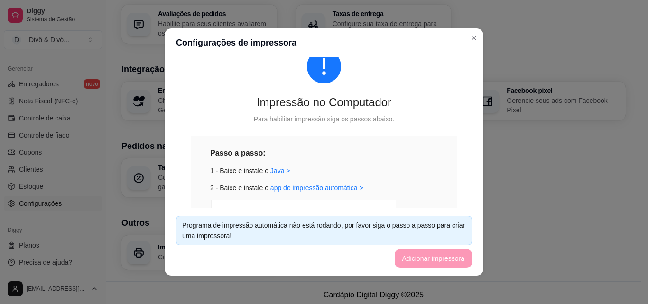
scroll to position [95, 0]
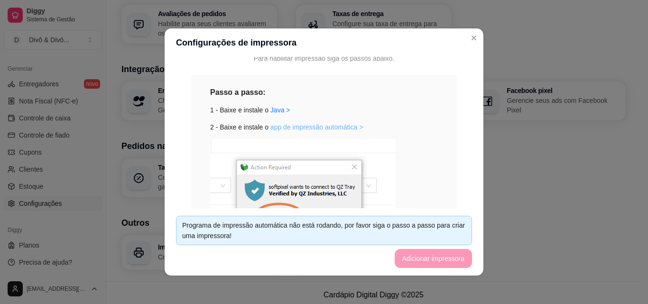
click at [300, 128] on link "app de impressão automática >" at bounding box center [317, 127] width 93 height 8
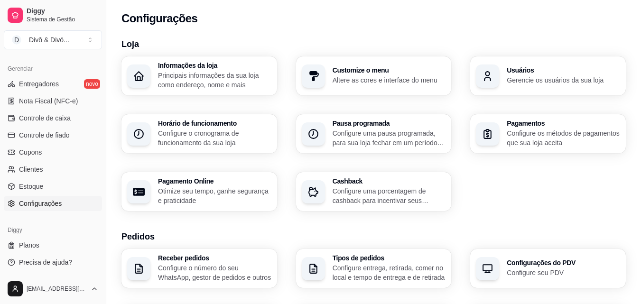
scroll to position [0, 0]
